Goal: Information Seeking & Learning: Learn about a topic

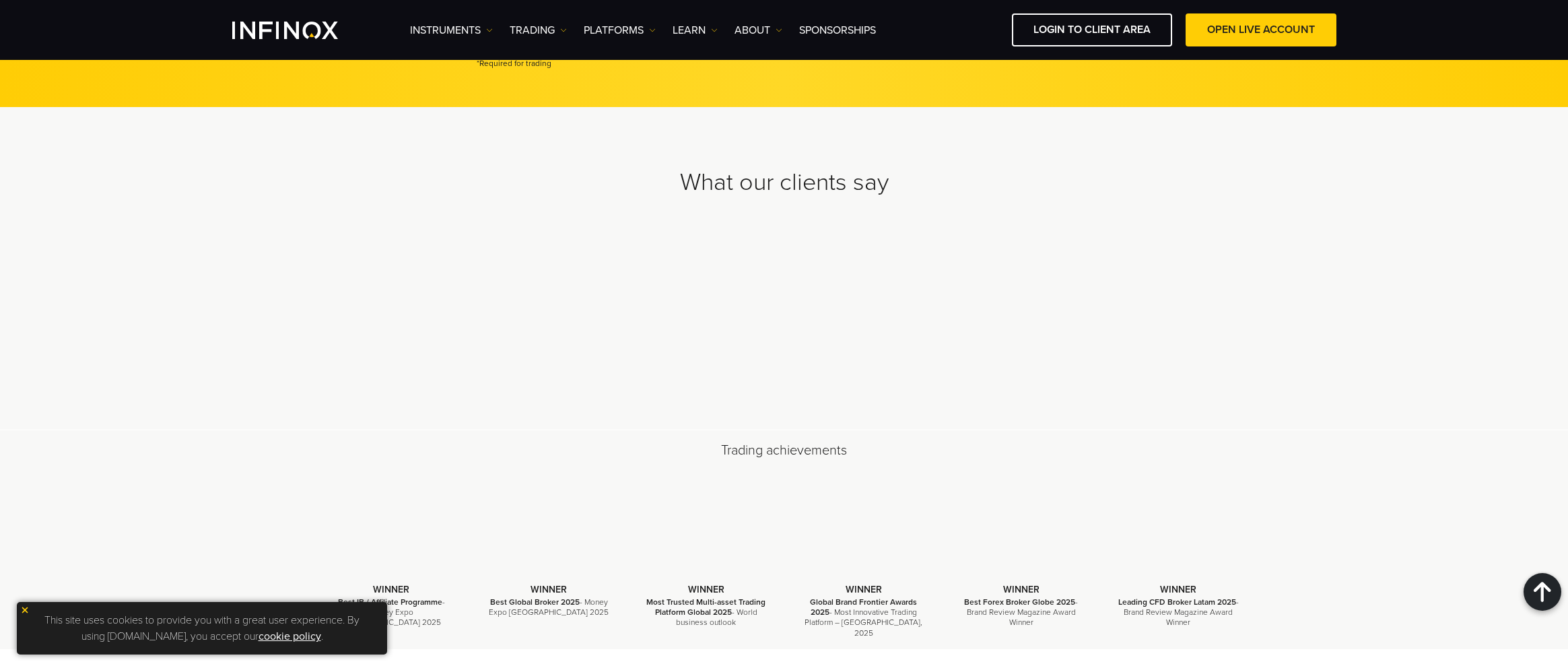
scroll to position [3697, 0]
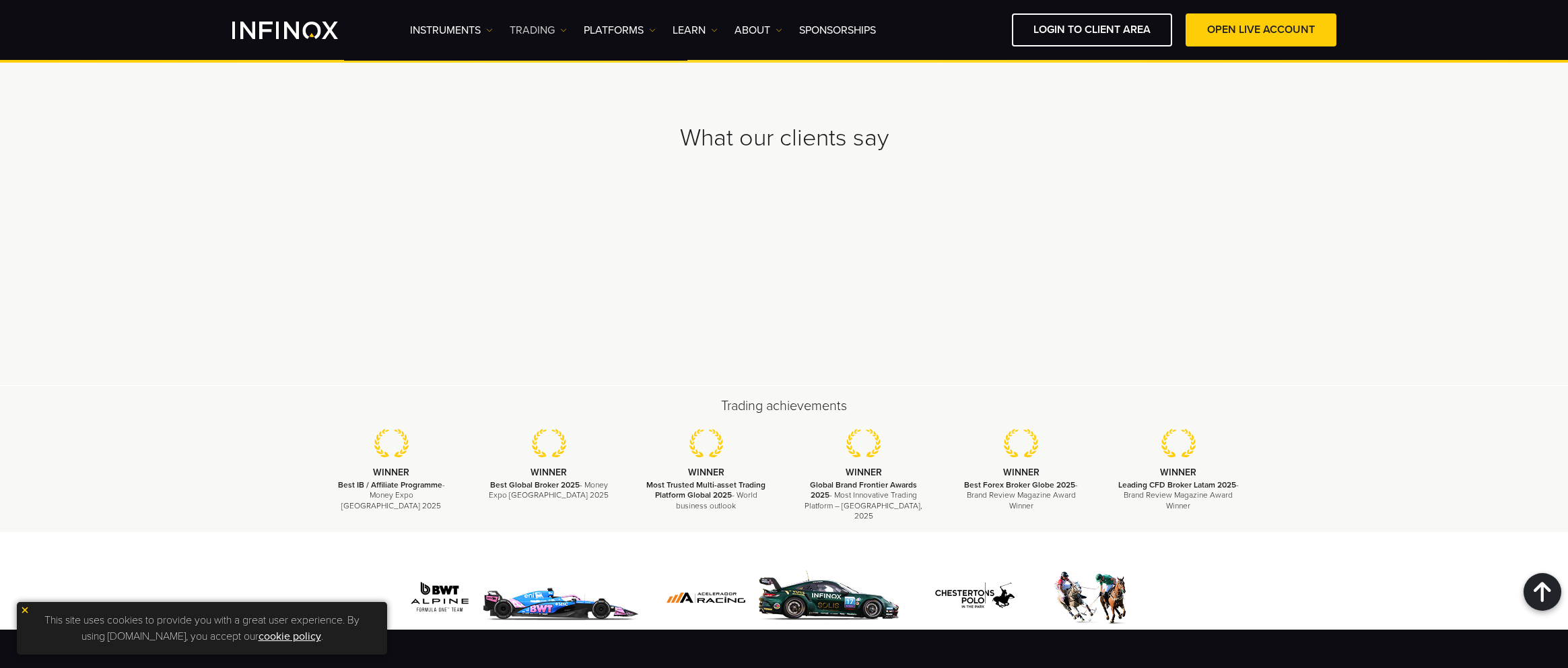
click at [535, 28] on link "TRADING" at bounding box center [538, 30] width 57 height 16
click at [537, 58] on link "Accounts" at bounding box center [553, 72] width 87 height 29
click at [682, 105] on div "What our clients say" at bounding box center [784, 224] width 1568 height 323
click at [570, 39] on div "Instruments Instruments Product Information TRADING Accounts" at bounding box center [873, 30] width 927 height 33
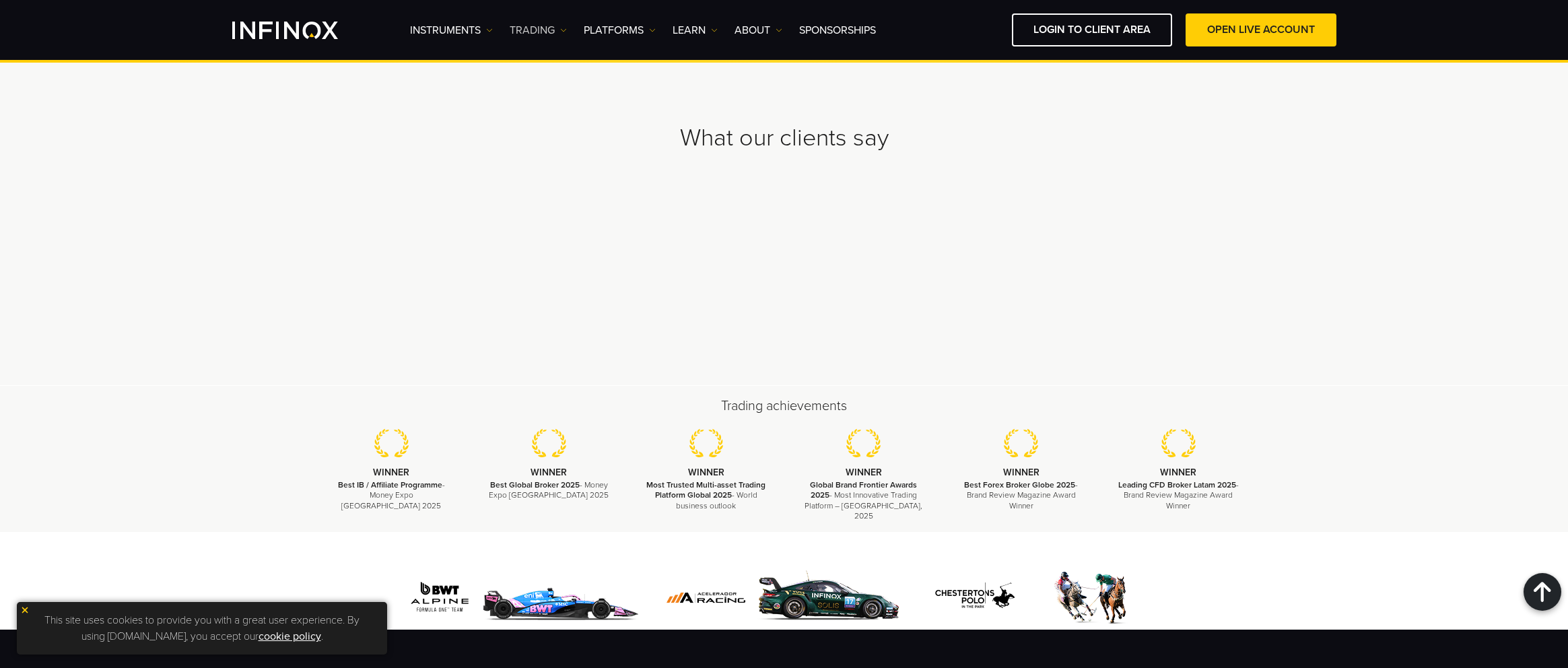
click at [546, 27] on link "TRADING" at bounding box center [538, 30] width 57 height 16
click at [563, 67] on link "Accounts" at bounding box center [553, 72] width 87 height 29
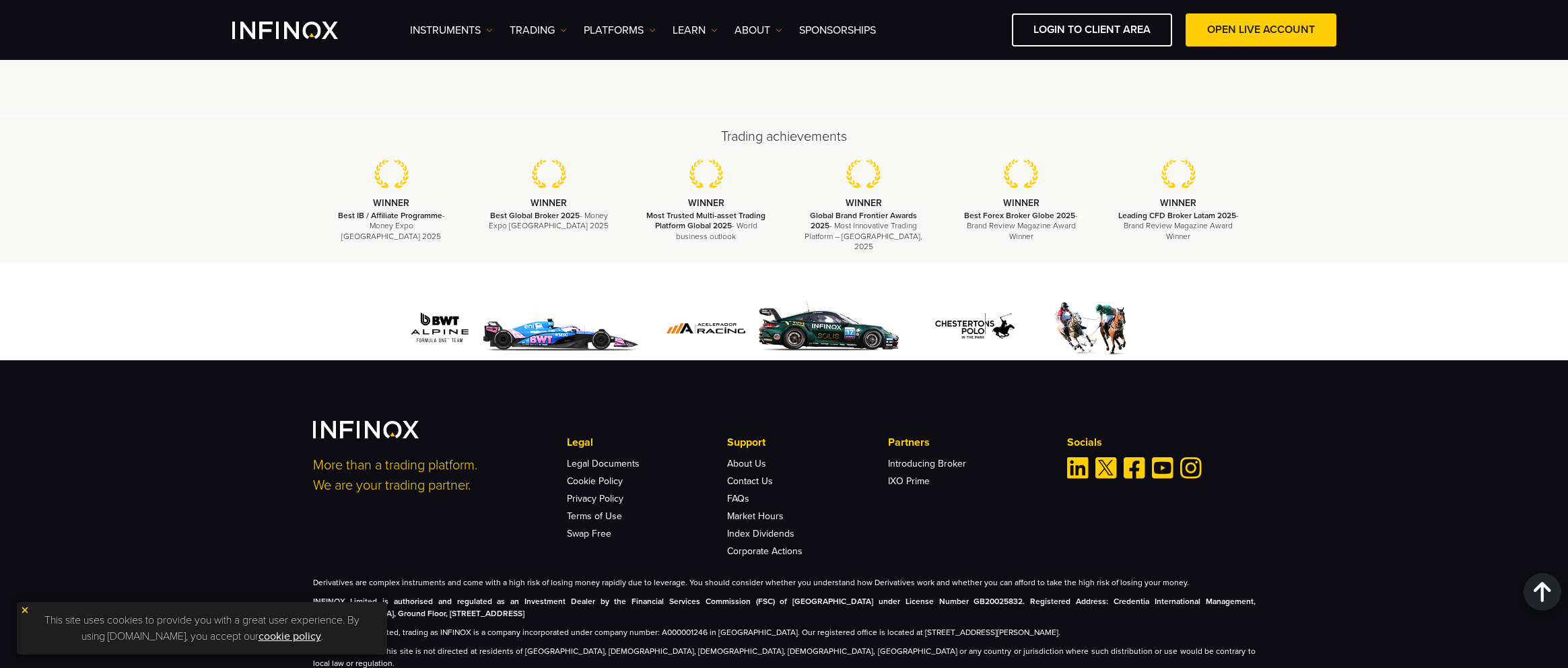
scroll to position [4026, 0]
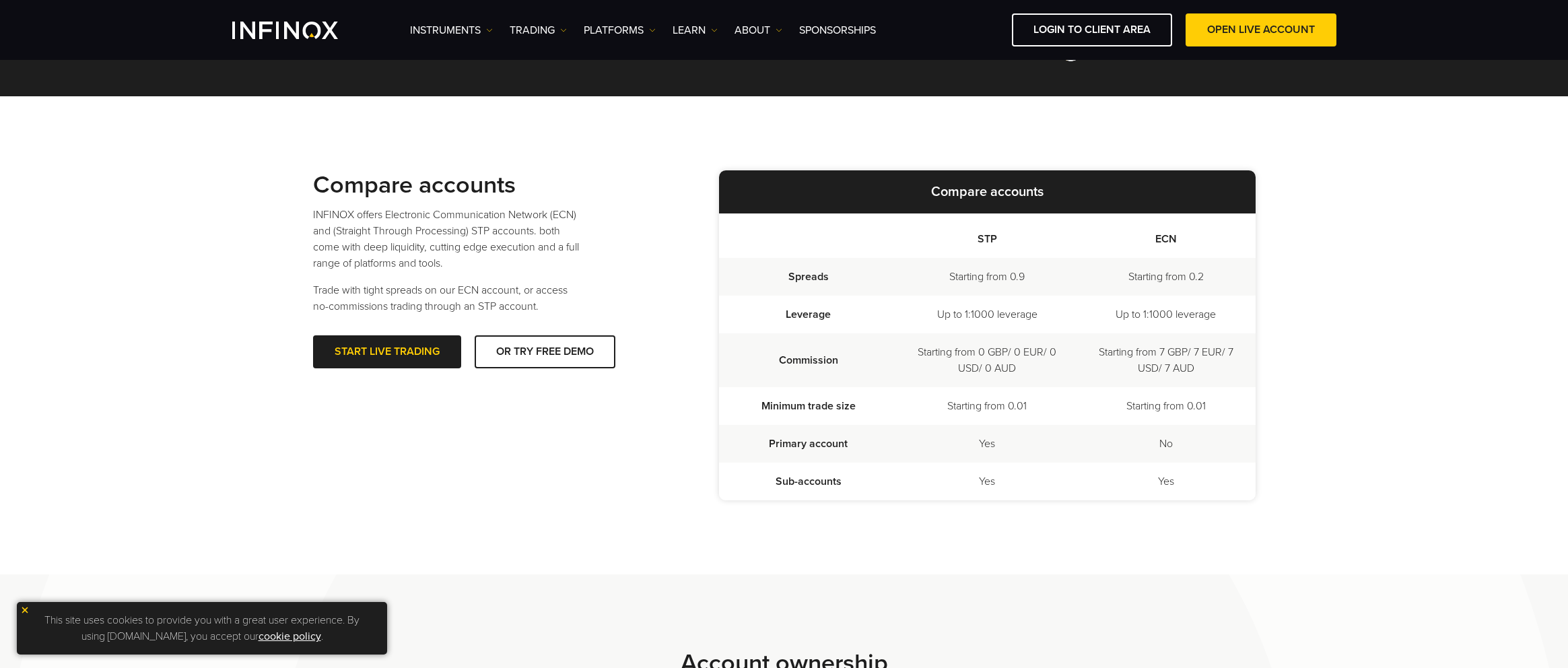
scroll to position [269, 0]
